Goal: Find specific page/section: Find specific page/section

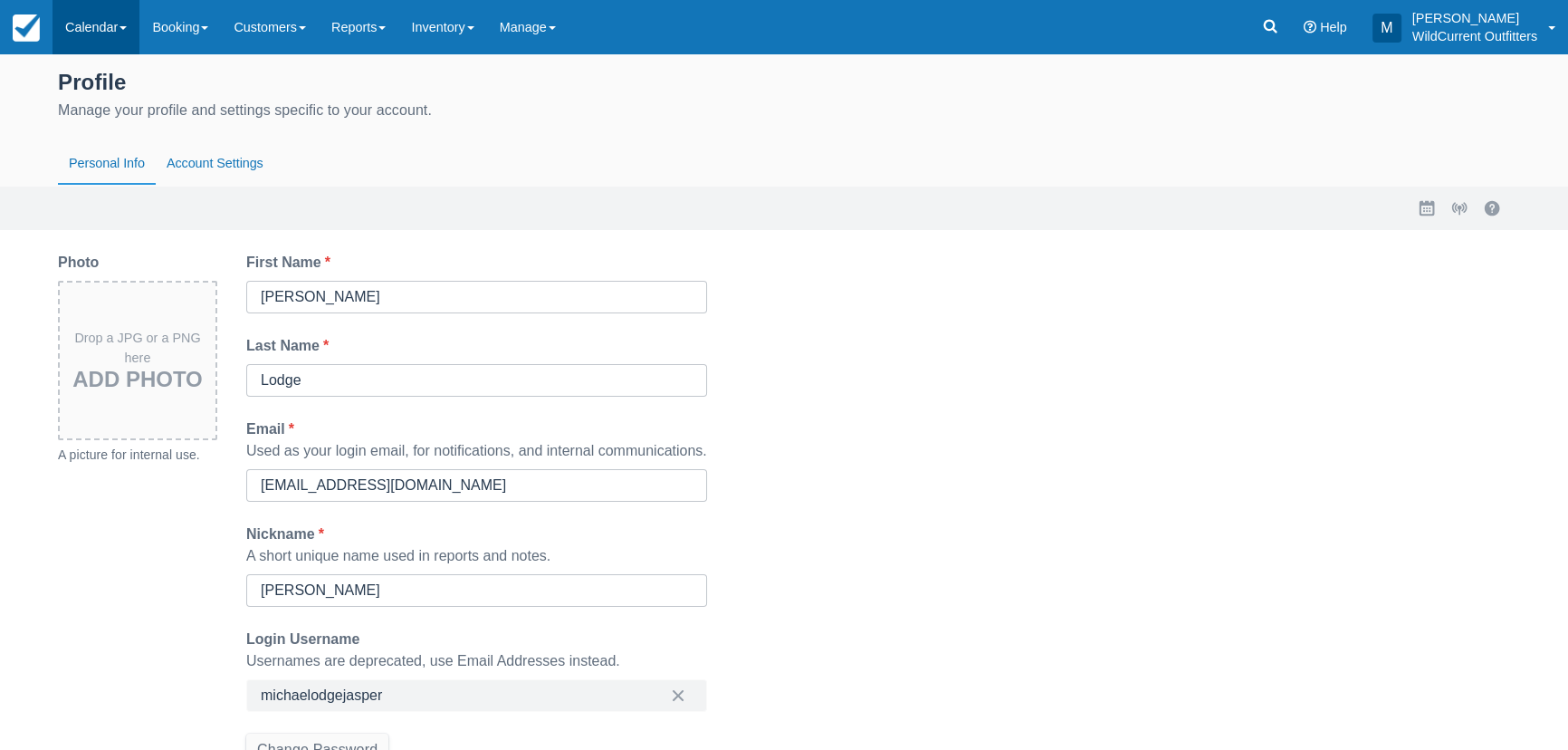
click at [124, 14] on link "Calendar" at bounding box center [95, 27] width 87 height 54
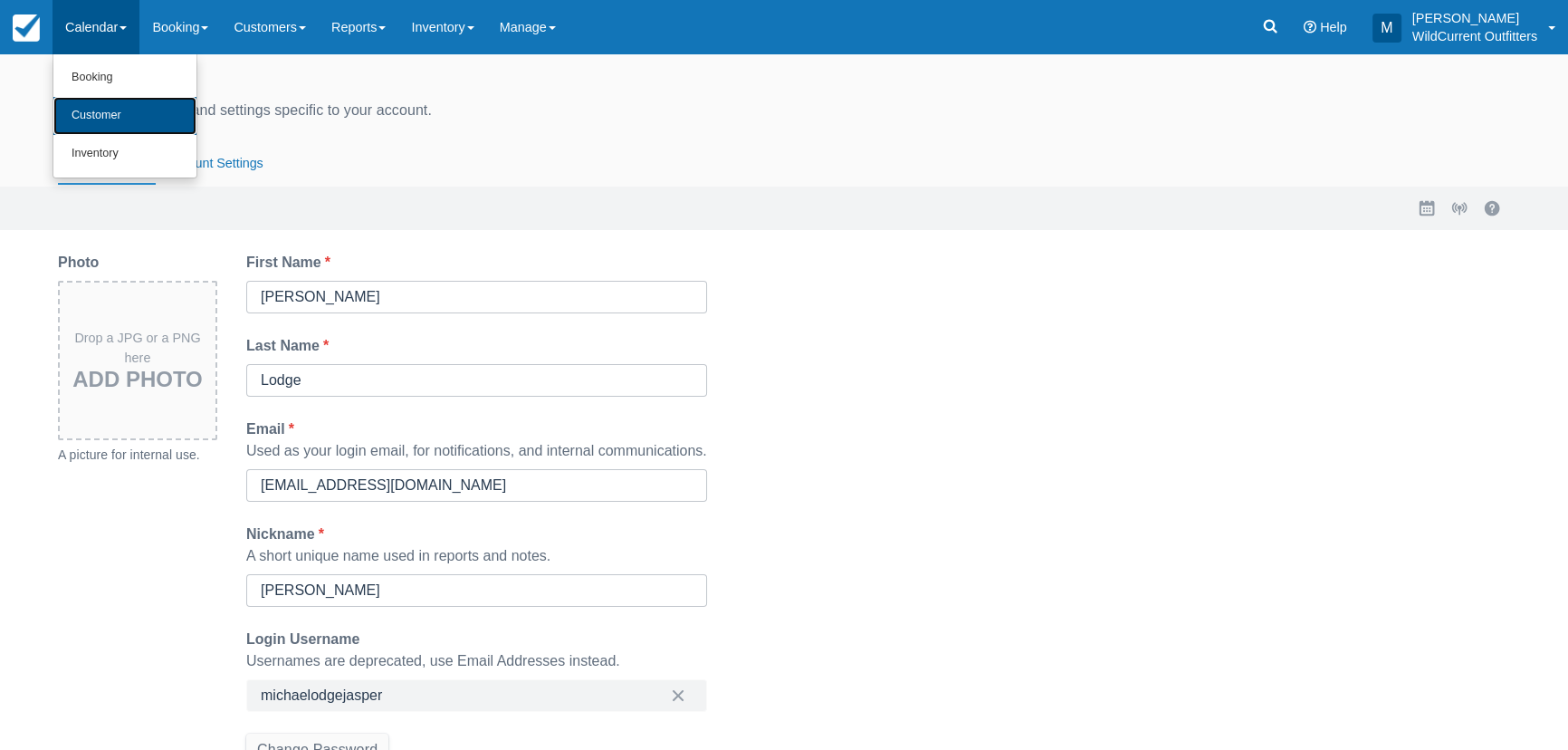
click at [139, 117] on link "Customer" at bounding box center [125, 116] width 143 height 39
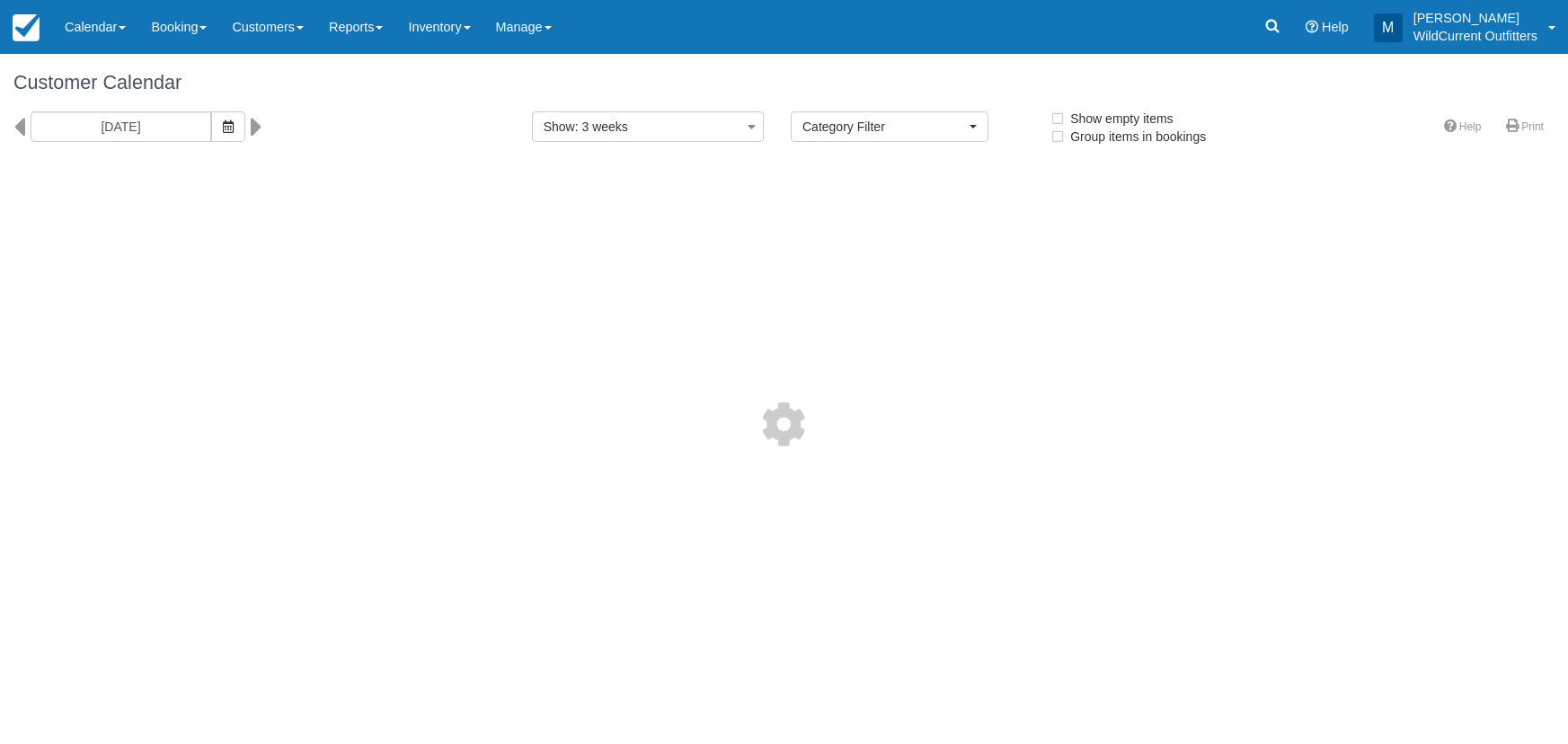
select select
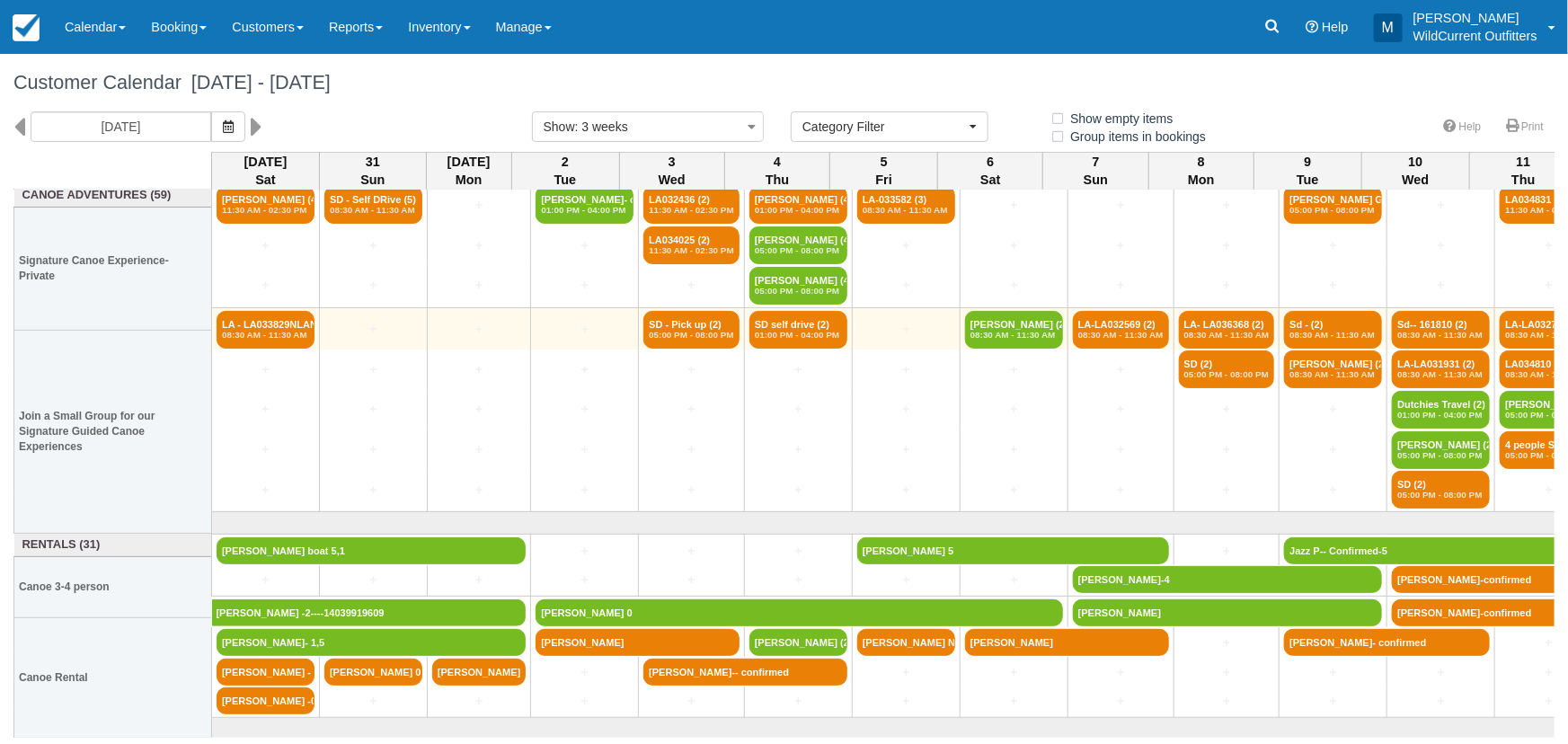
scroll to position [80, 0]
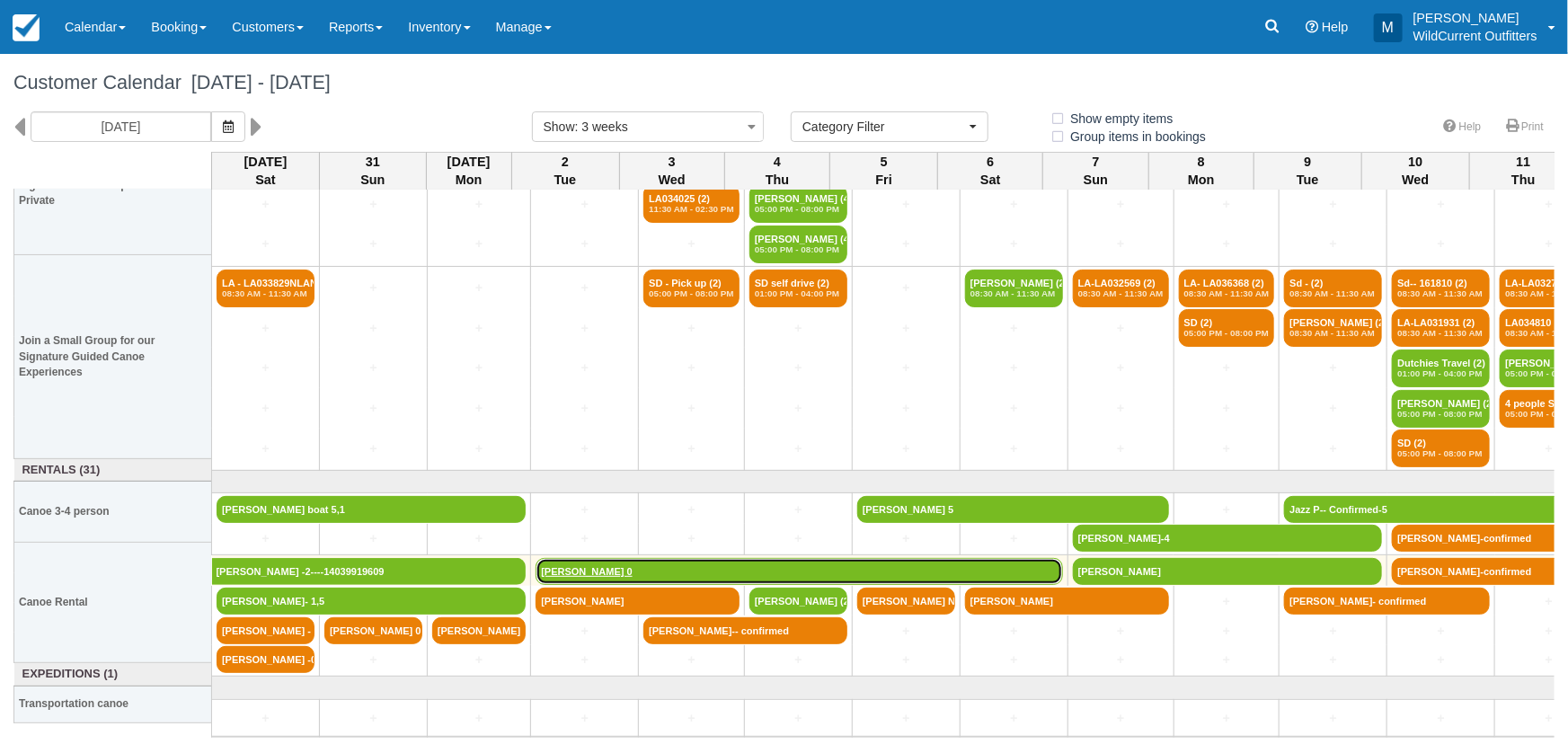
click at [620, 558] on link "[PERSON_NAME] 0" at bounding box center [799, 572] width 528 height 27
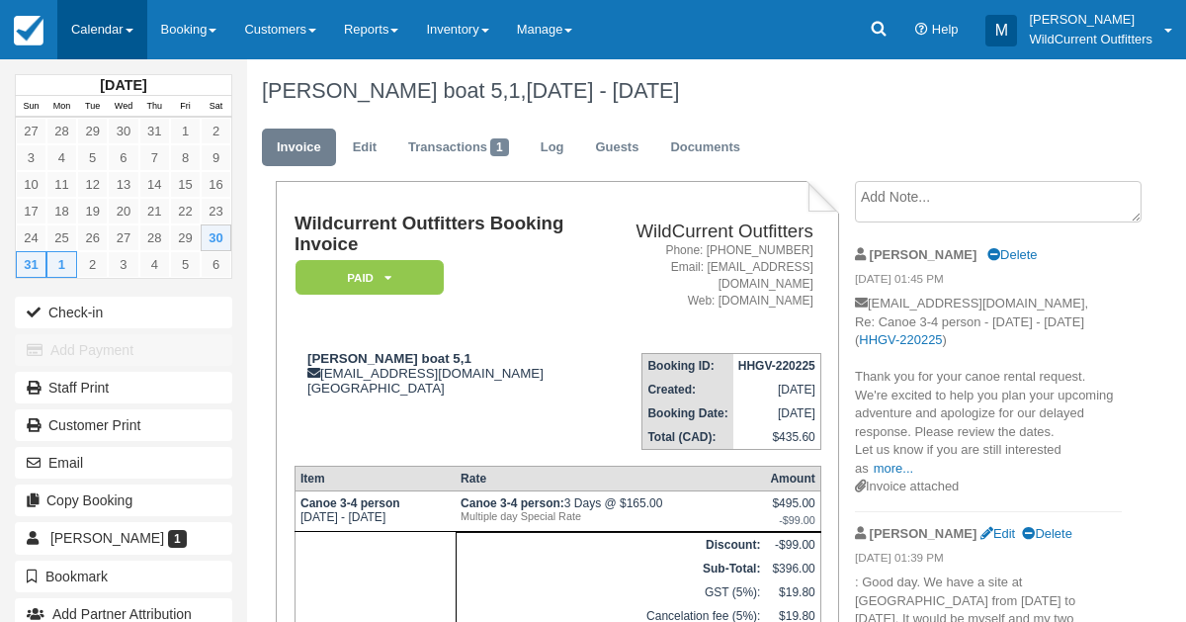
click at [94, 37] on link "Calendar" at bounding box center [102, 29] width 90 height 59
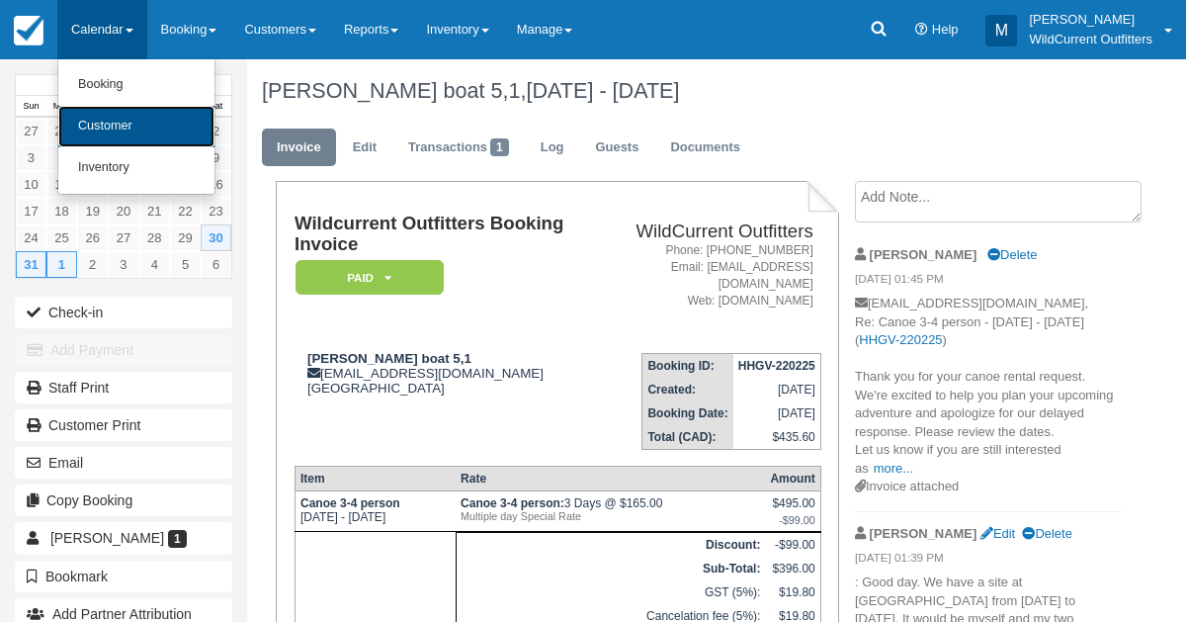
click at [106, 113] on link "Customer" at bounding box center [136, 127] width 156 height 42
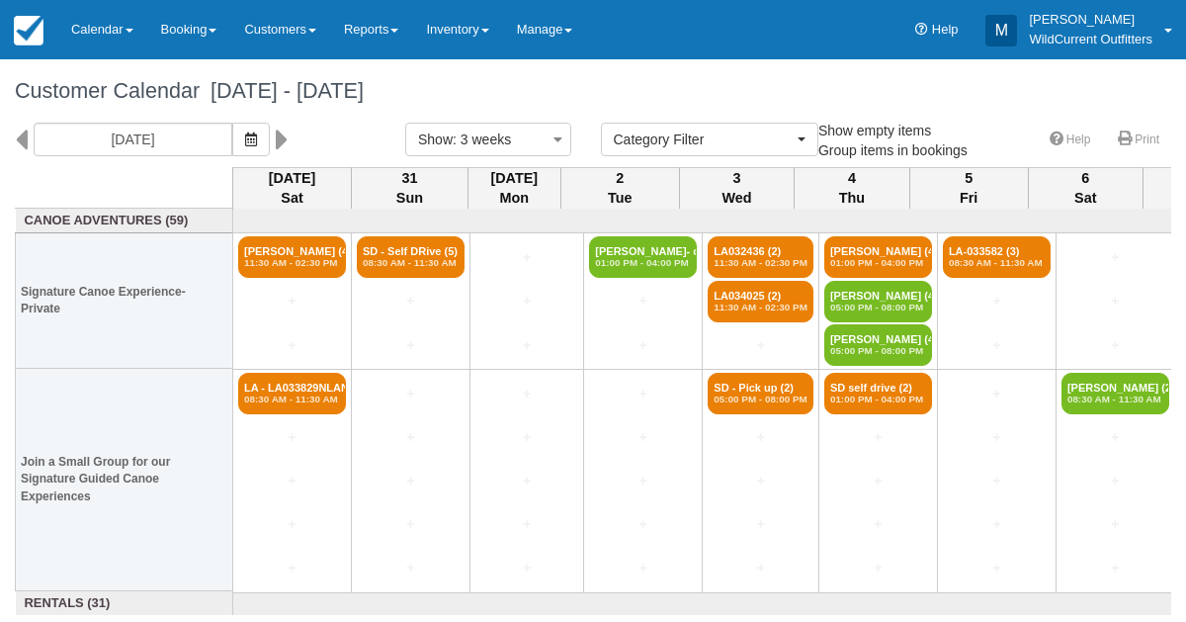
select select
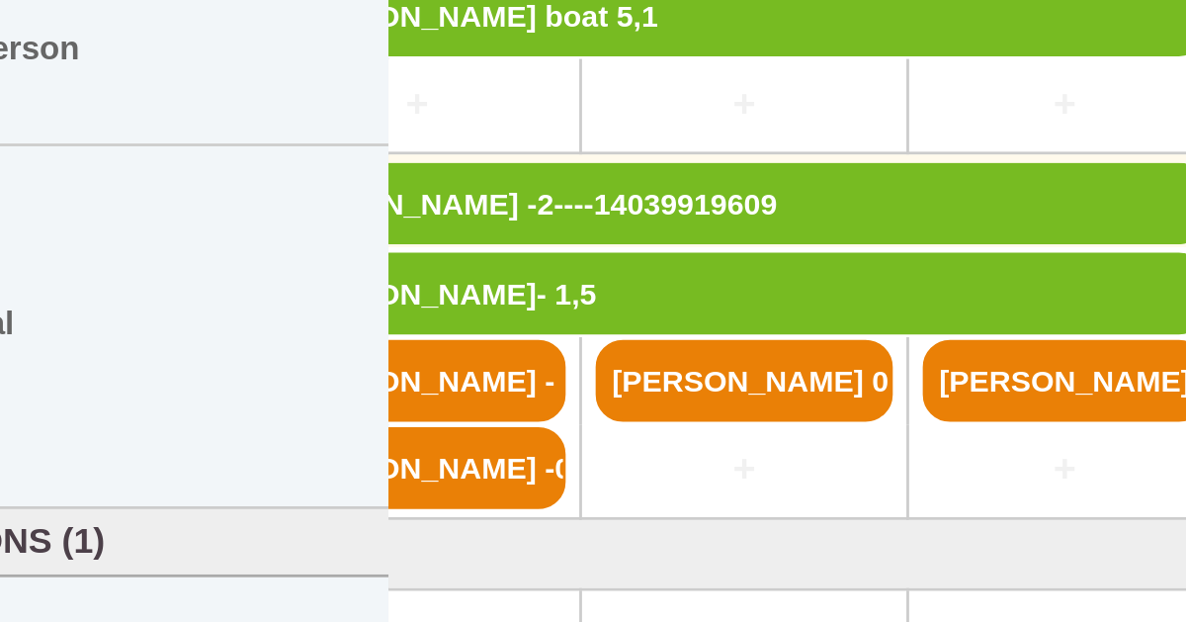
scroll to position [265, 52]
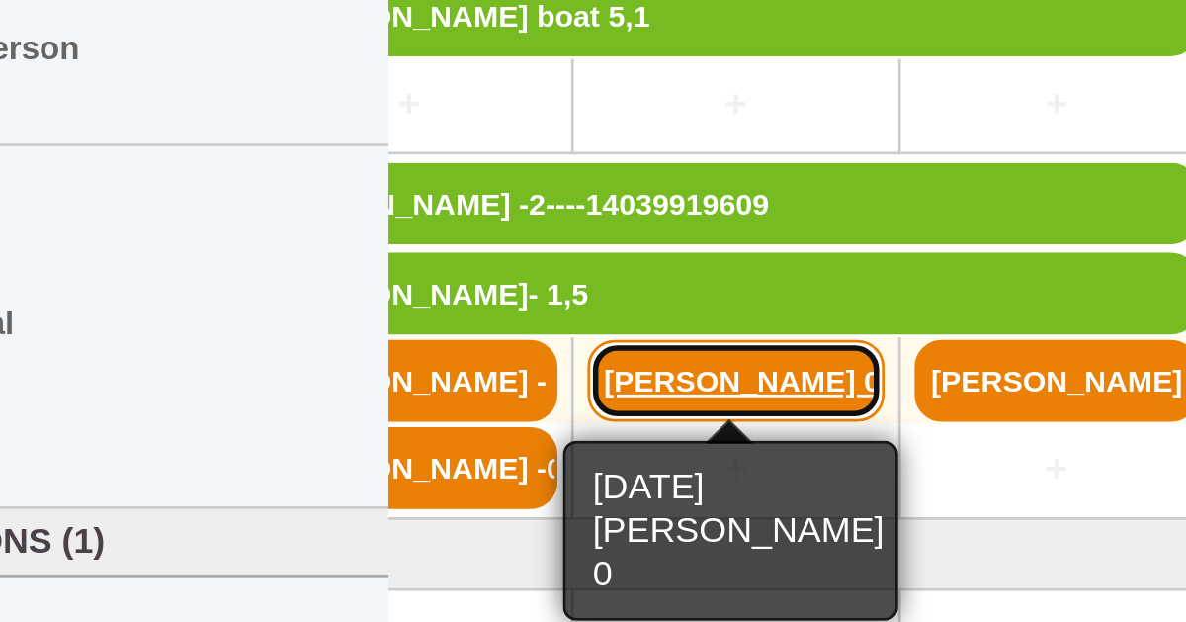
click at [354, 493] on link "[PERSON_NAME] 0" at bounding box center [358, 503] width 108 height 30
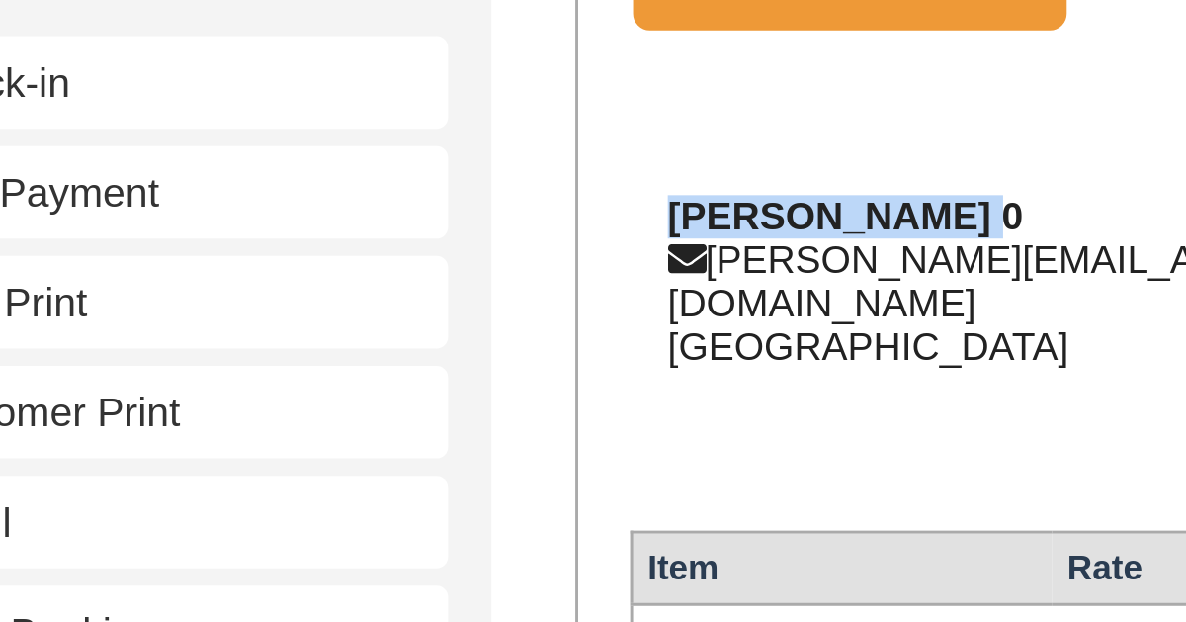
drag, startPoint x: 402, startPoint y: 356, endPoint x: 308, endPoint y: 357, distance: 93.9
click at [308, 357] on strong "Peter De Meyer 0" at bounding box center [368, 358] width 122 height 15
copy strong "Peter De Meyer"
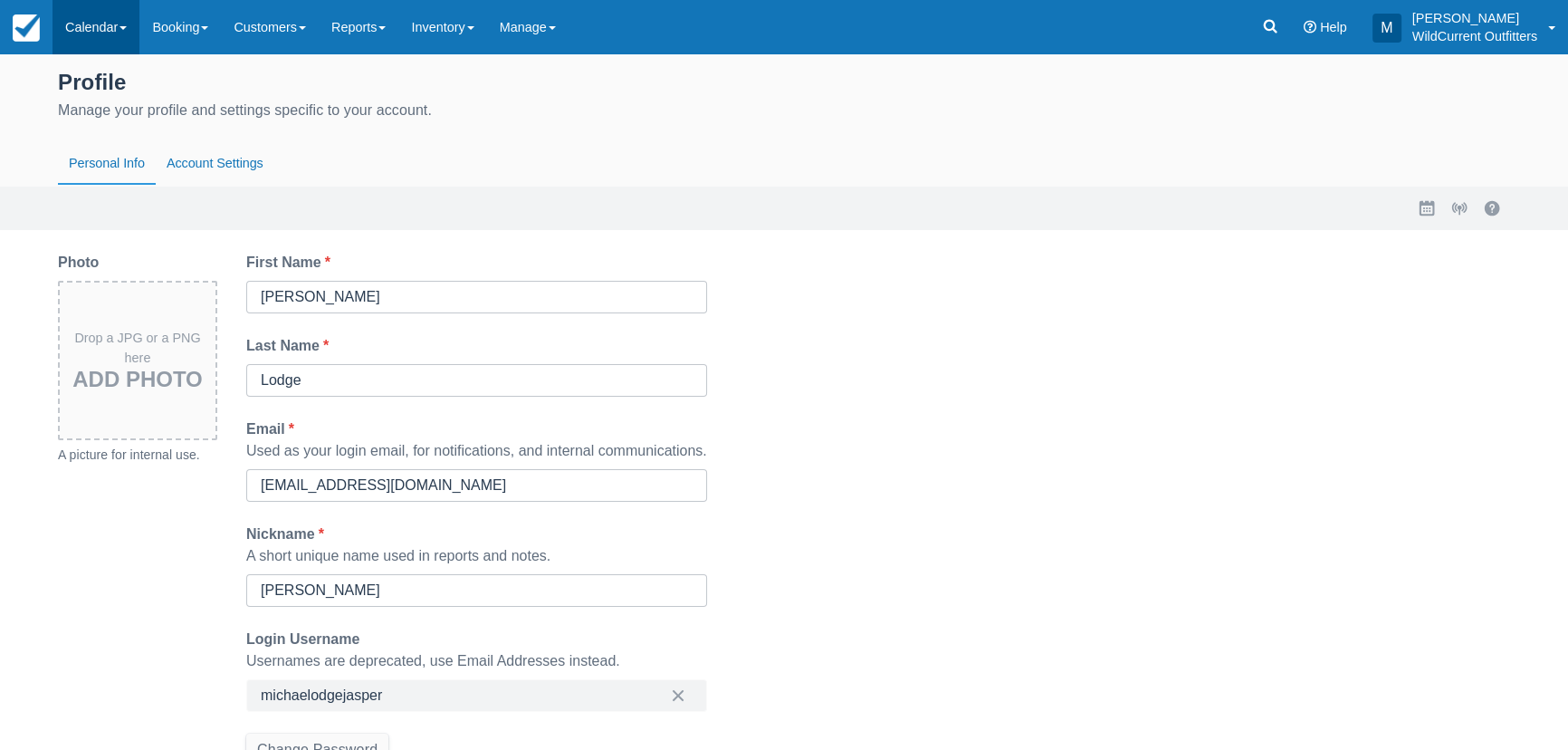
click at [101, 16] on link "Calendar" at bounding box center [95, 27] width 87 height 54
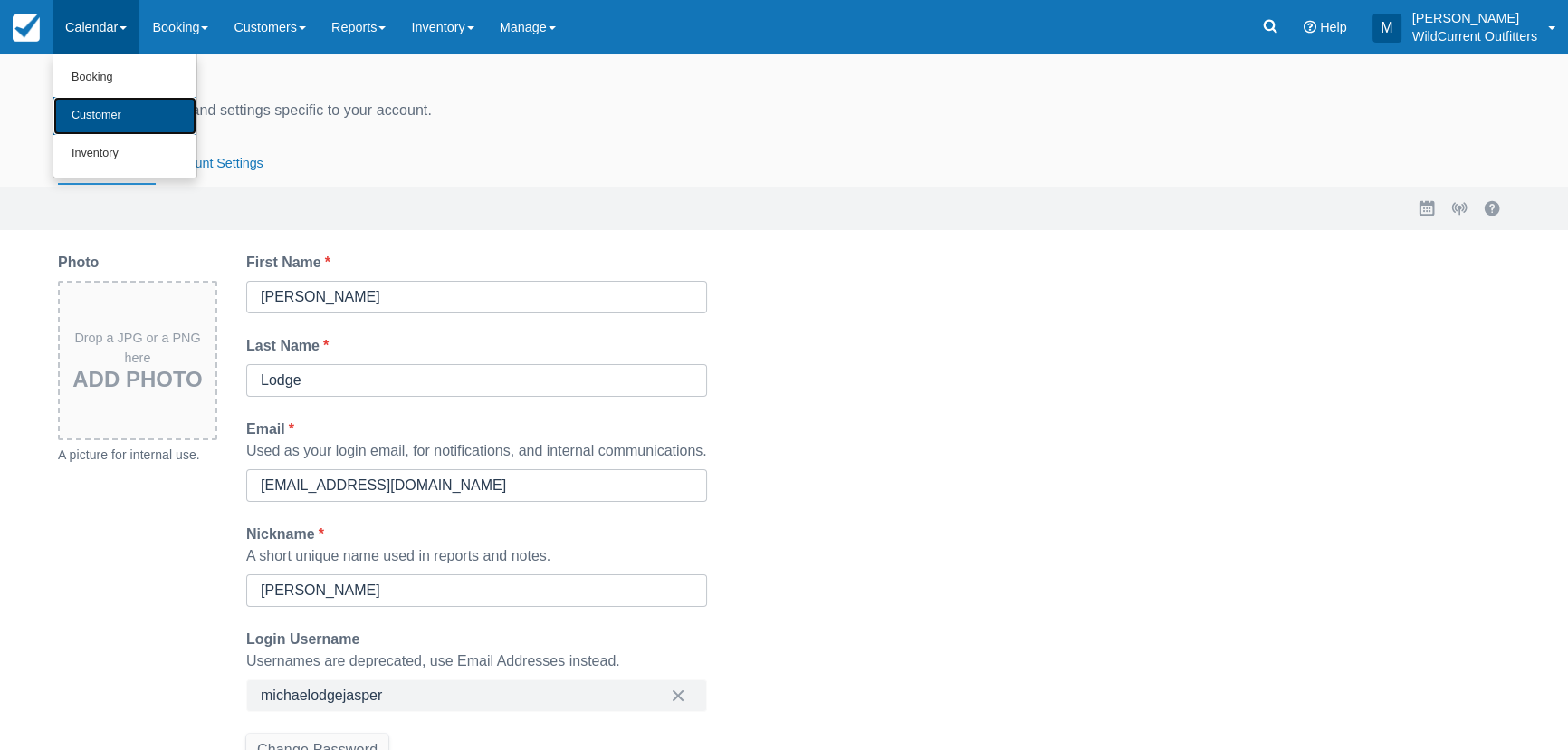
click at [122, 117] on link "Customer" at bounding box center [125, 116] width 143 height 39
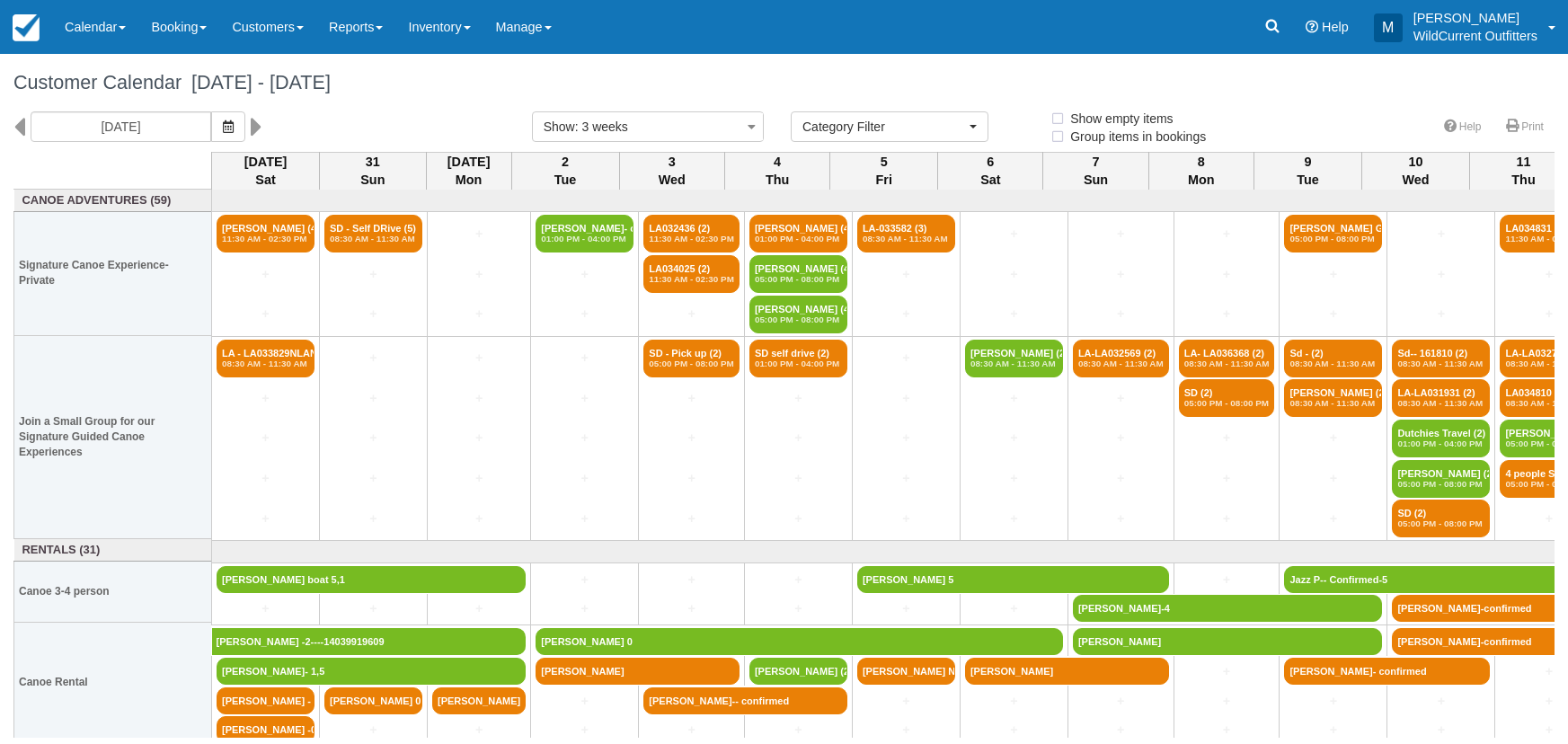
select select
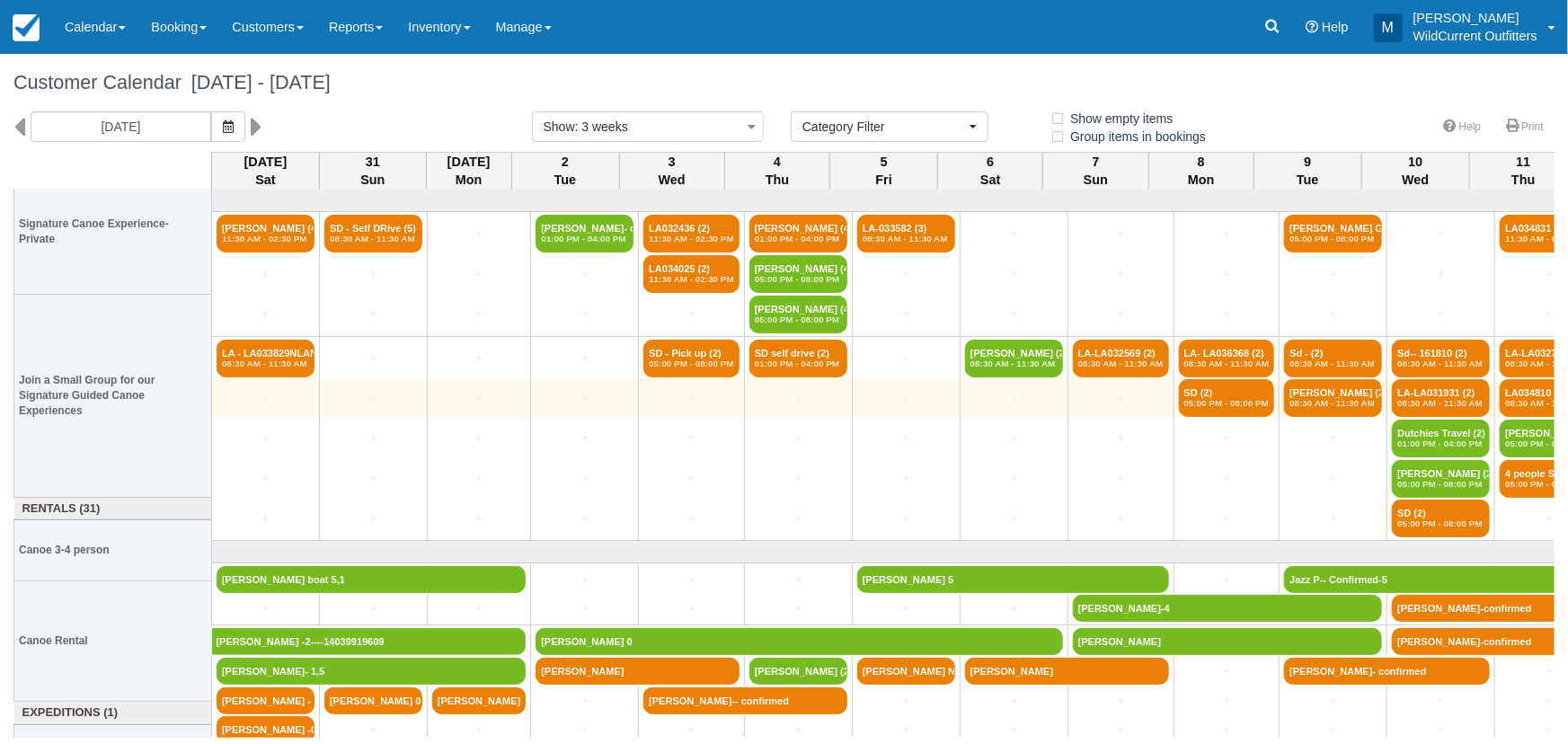
scroll to position [80, 0]
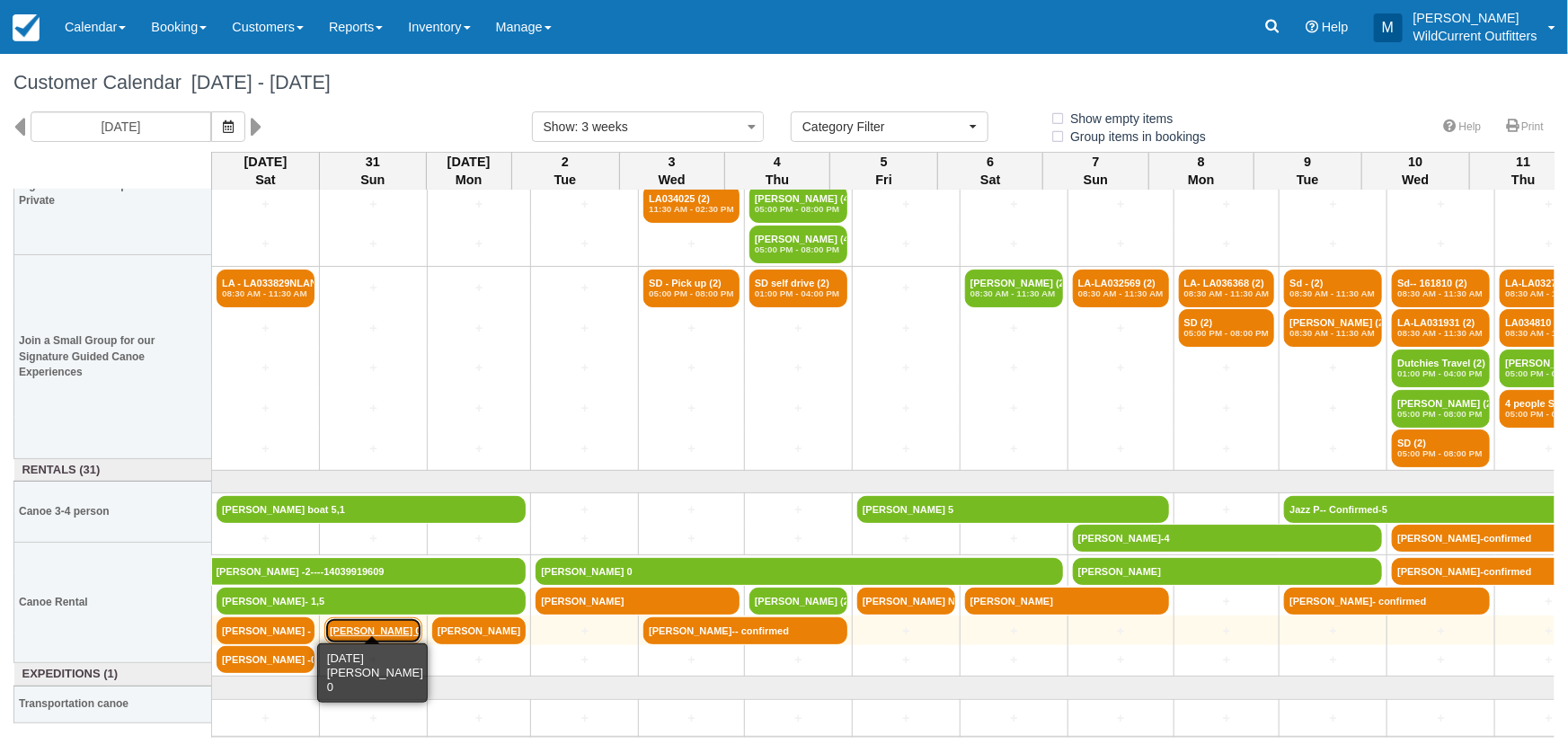
click at [347, 624] on link "Peter De Meyer 0" at bounding box center [374, 631] width 98 height 27
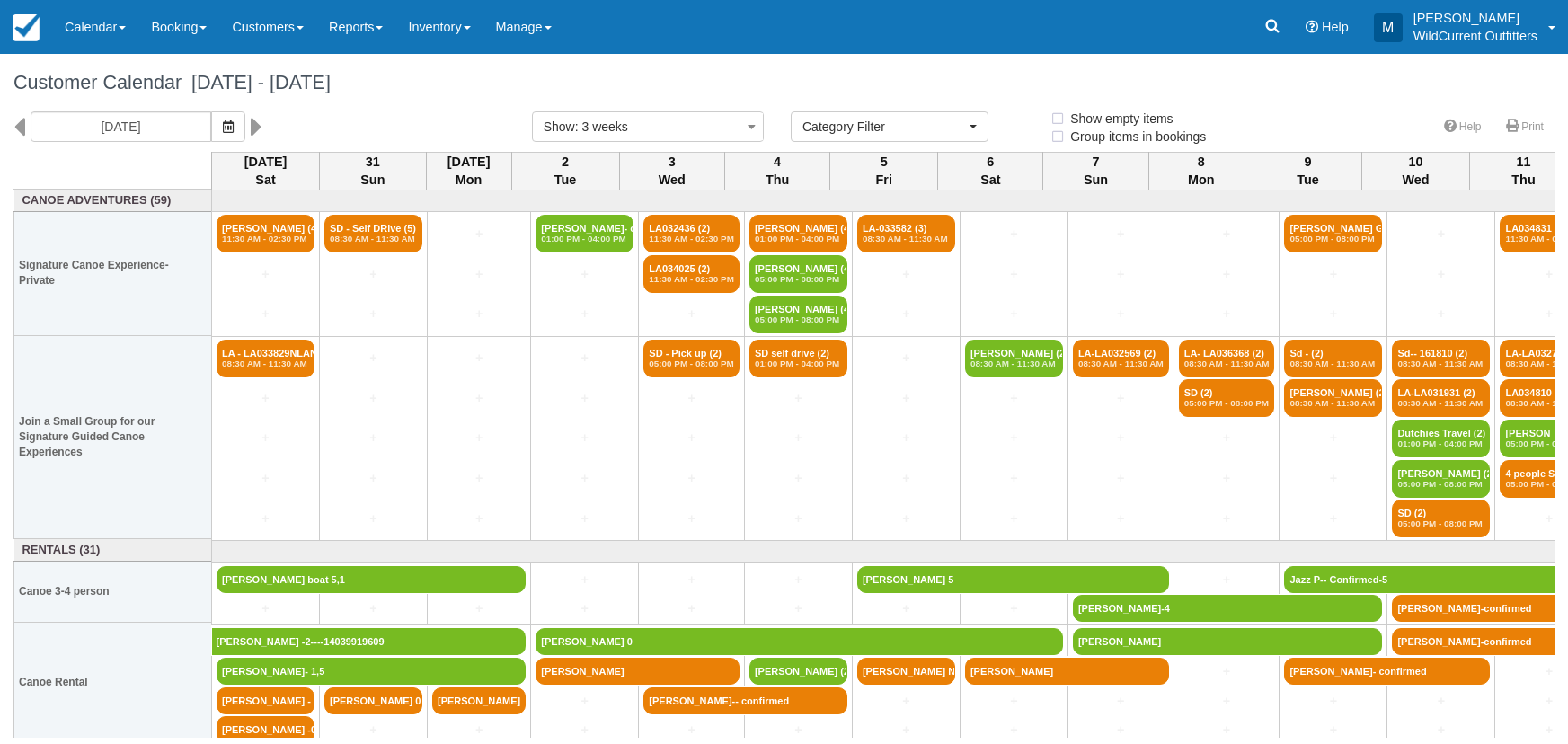
select select
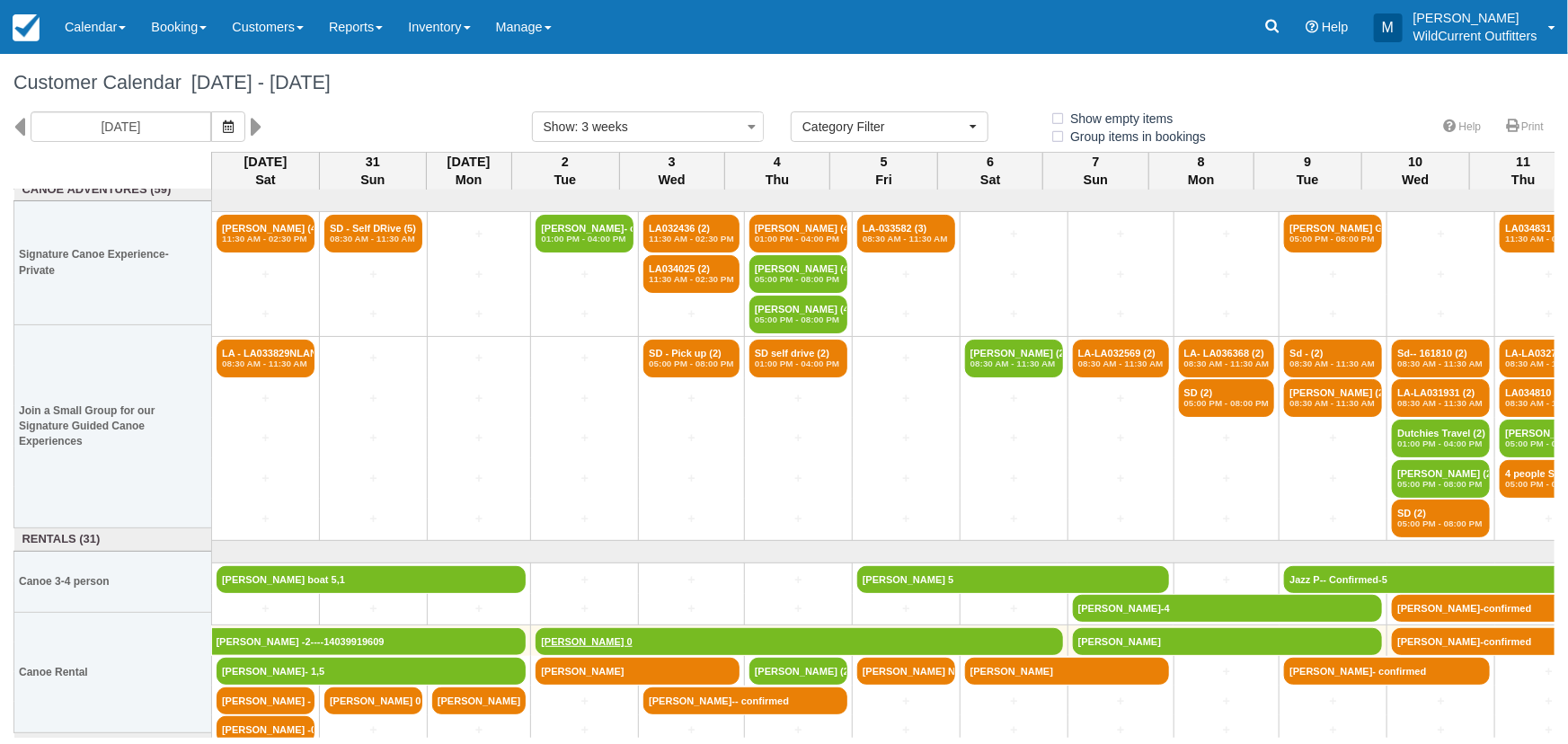
scroll to position [80, 0]
